Goal: Information Seeking & Learning: Obtain resource

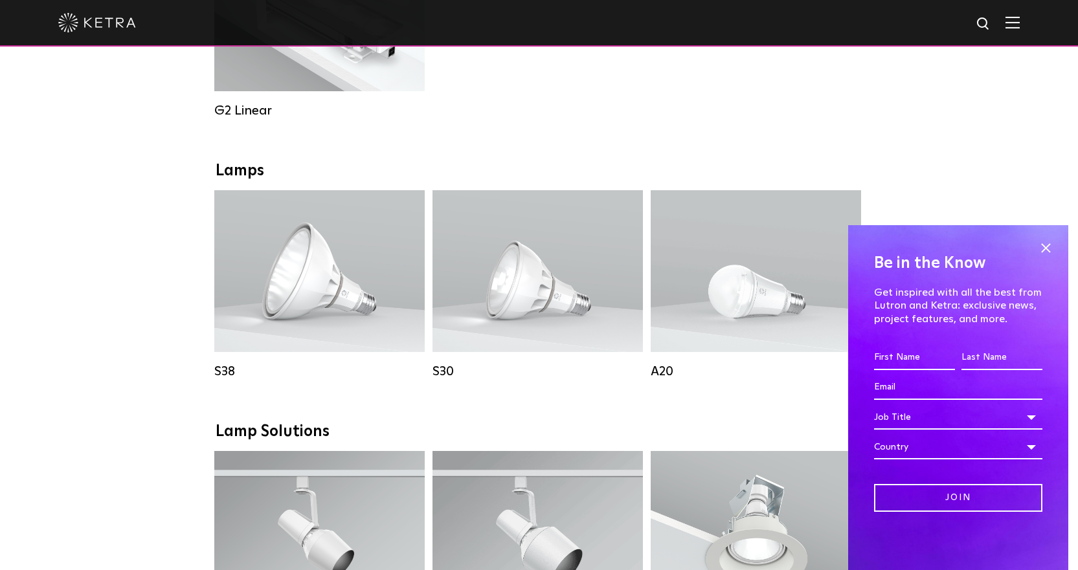
scroll to position [777, 0]
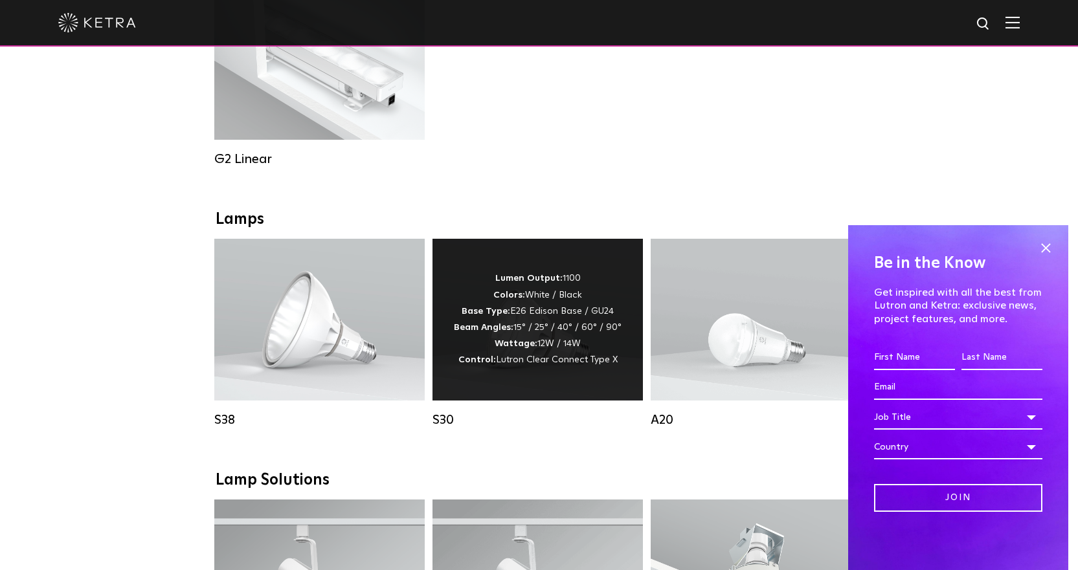
click at [531, 348] on strong "Wattage:" at bounding box center [516, 343] width 43 height 9
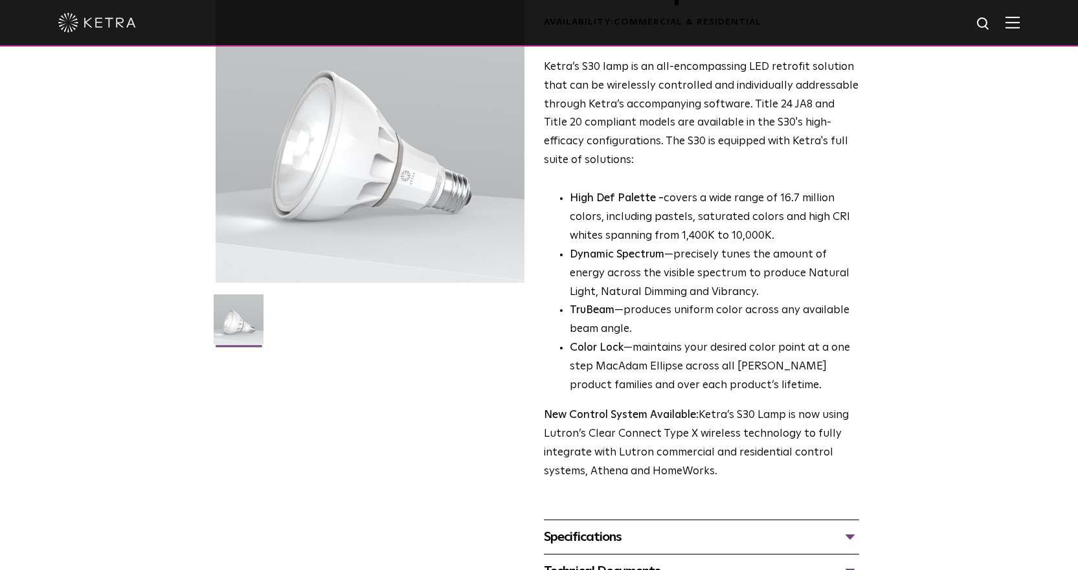
scroll to position [324, 0]
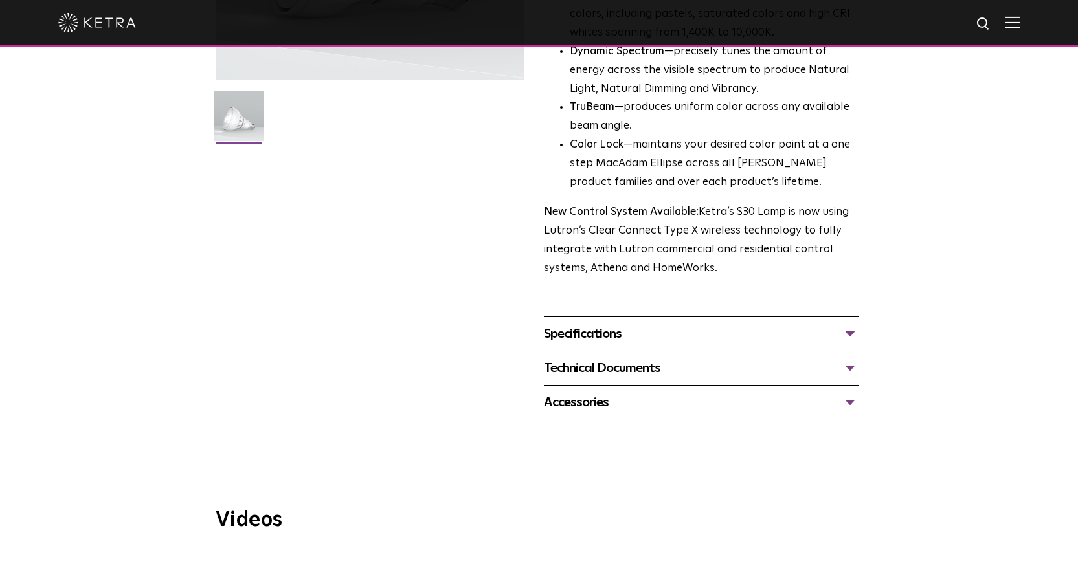
click at [851, 340] on div "Specifications" at bounding box center [701, 334] width 315 height 21
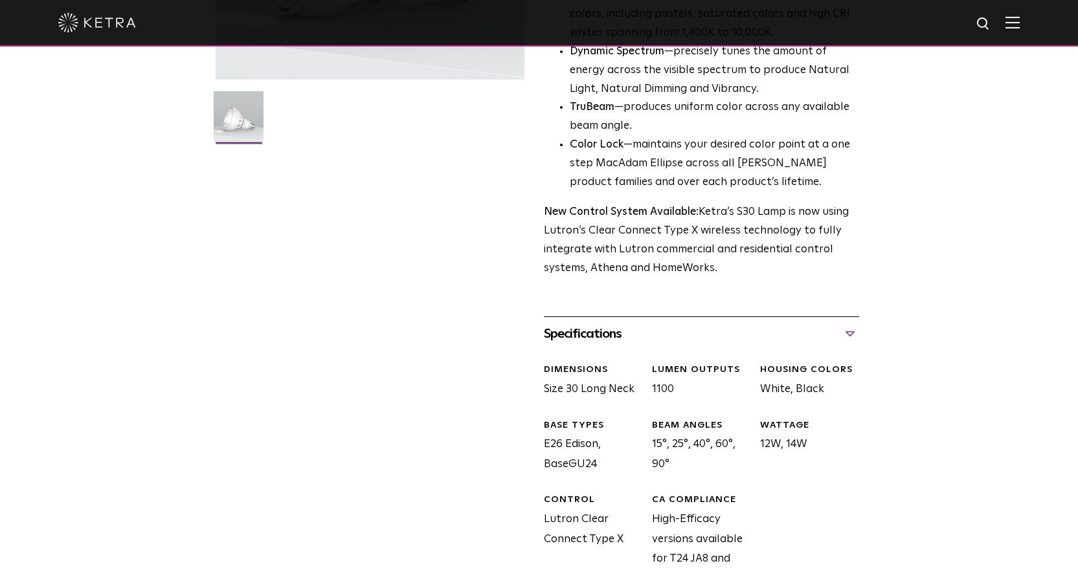
click at [850, 333] on div "Specifications" at bounding box center [701, 334] width 315 height 21
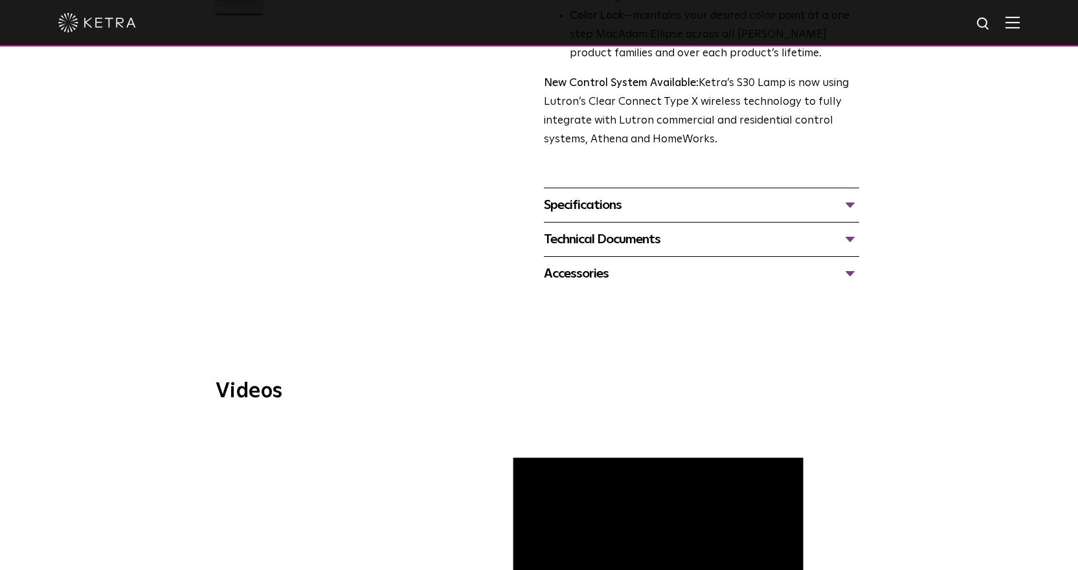
scroll to position [453, 0]
click at [851, 237] on div "Technical Documents" at bounding box center [701, 239] width 315 height 21
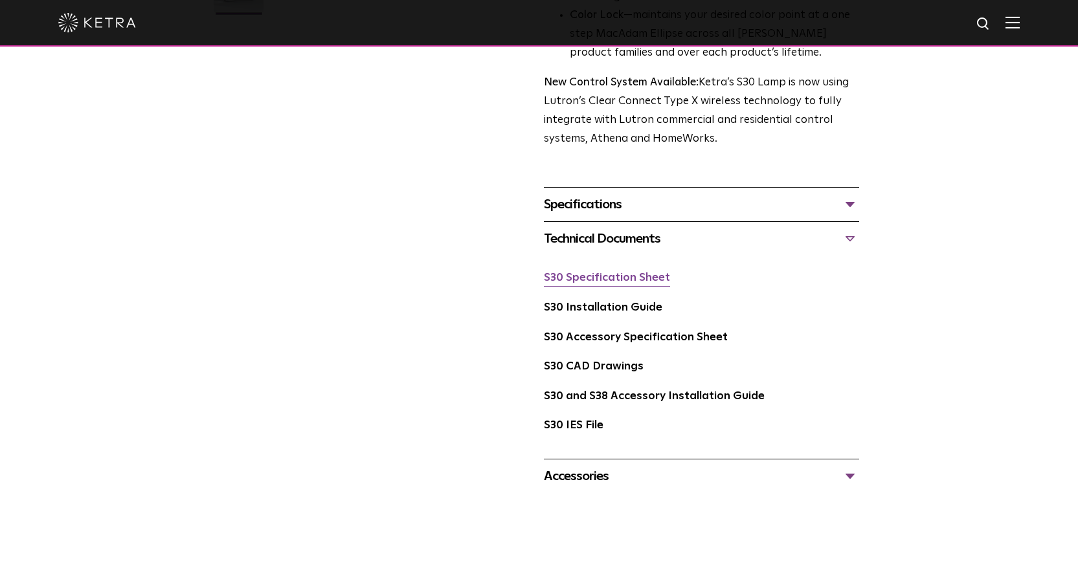
click at [622, 276] on link "S30 Specification Sheet" at bounding box center [607, 278] width 126 height 11
